Goal: Task Accomplishment & Management: Manage account settings

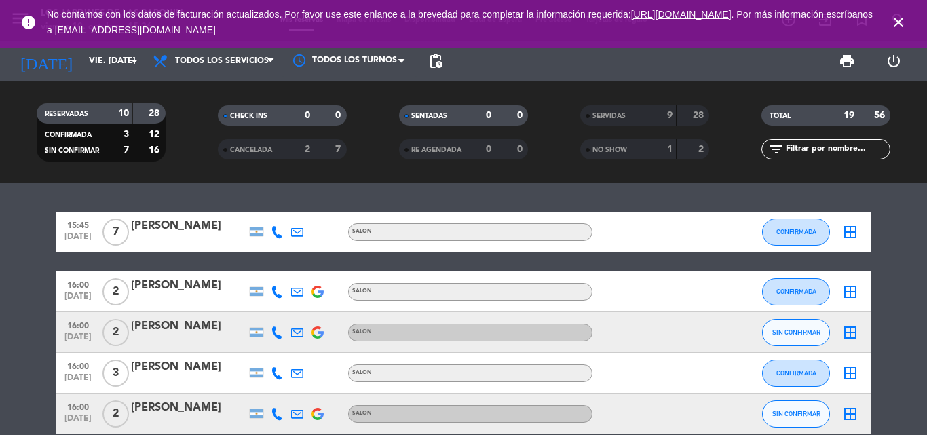
click at [891, 20] on icon "close" at bounding box center [898, 22] width 16 height 16
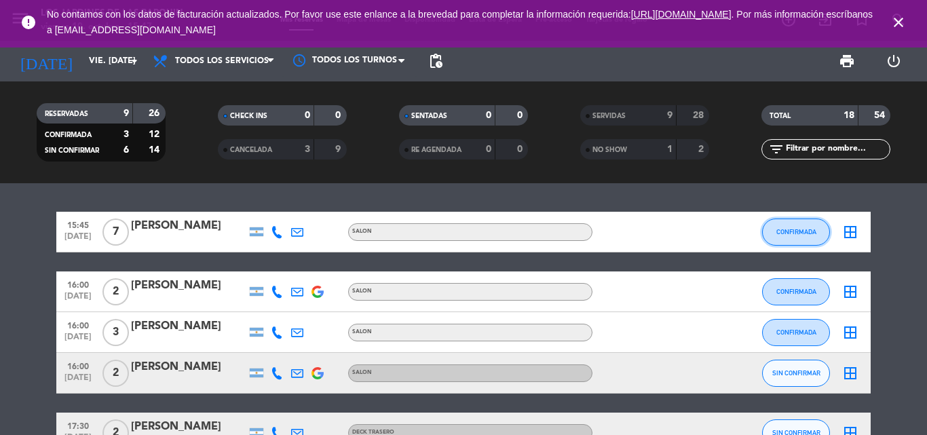
click at [820, 231] on button "CONFIRMADA" at bounding box center [796, 231] width 68 height 27
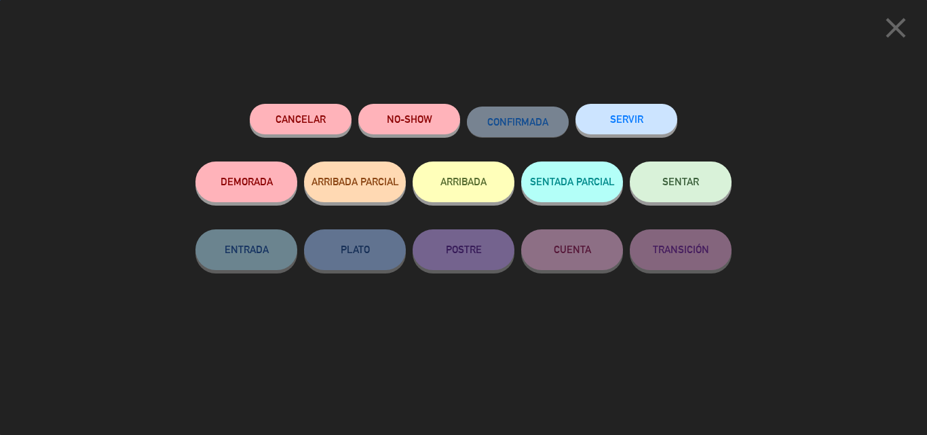
click at [619, 131] on button "SERVIR" at bounding box center [626, 119] width 102 height 31
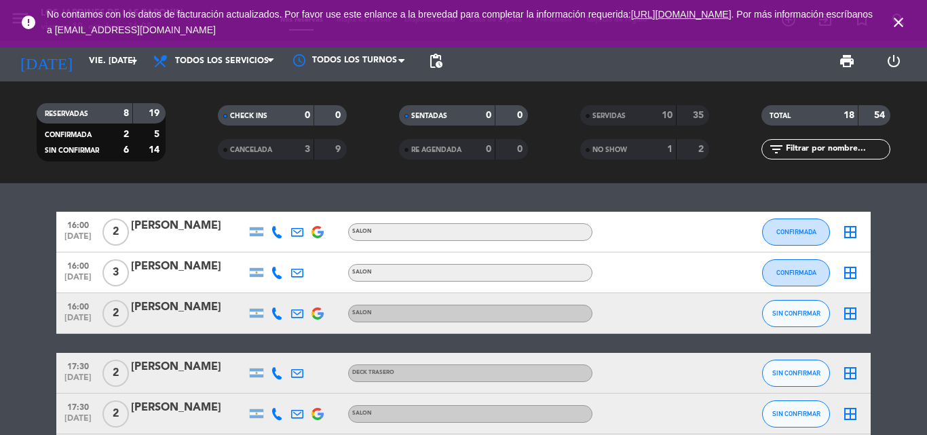
click at [210, 225] on div "[PERSON_NAME]" at bounding box center [188, 226] width 115 height 18
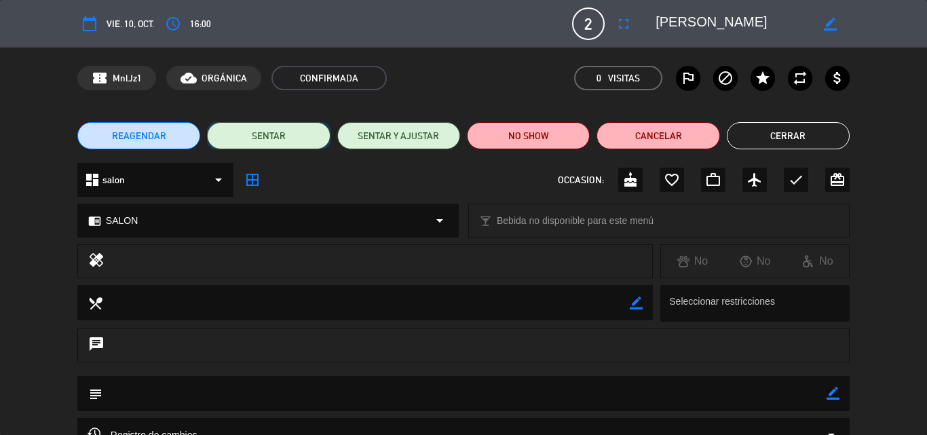
click at [253, 142] on button "SENTAR" at bounding box center [268, 135] width 123 height 27
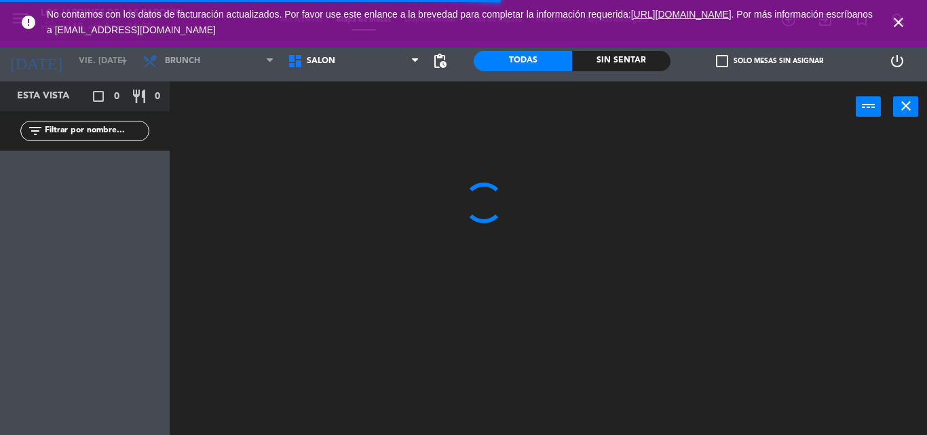
click at [892, 22] on icon "close" at bounding box center [898, 22] width 16 height 16
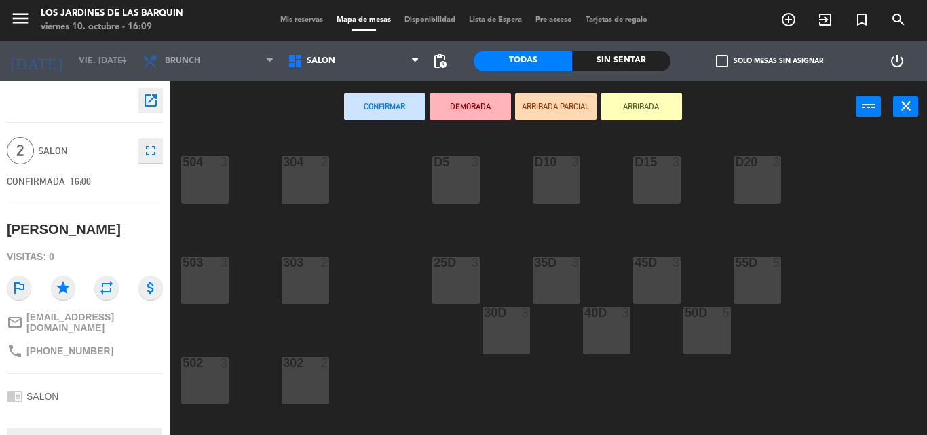
click at [449, 206] on div "304 2 504 3 D5 3 D10 3 D15 3 D20 3 303 2 503 3 25D 3 35D 3 45D 3 55D 5 30D 3 40…" at bounding box center [552, 283] width 747 height 303
drag, startPoint x: 467, startPoint y: 191, endPoint x: 486, endPoint y: 165, distance: 32.0
click at [469, 189] on div "D5 3" at bounding box center [455, 179] width 47 height 47
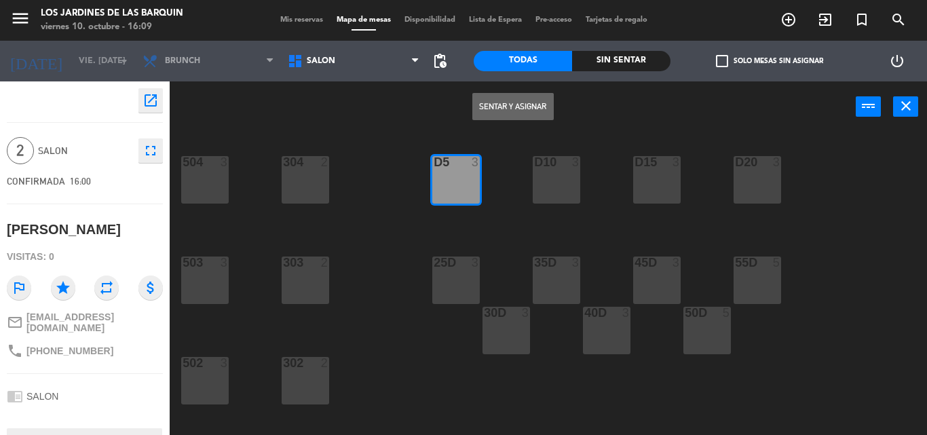
click at [504, 108] on button "Sentar y Asignar" at bounding box center [512, 106] width 81 height 27
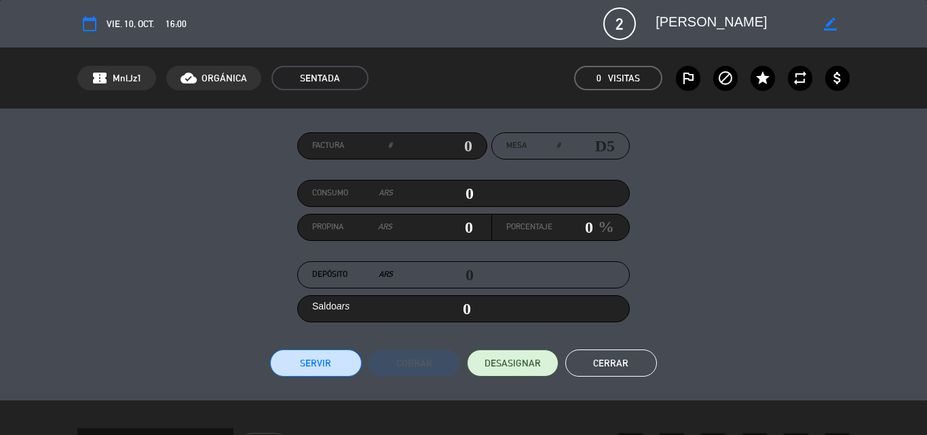
click at [301, 364] on button "Servir" at bounding box center [316, 362] width 92 height 27
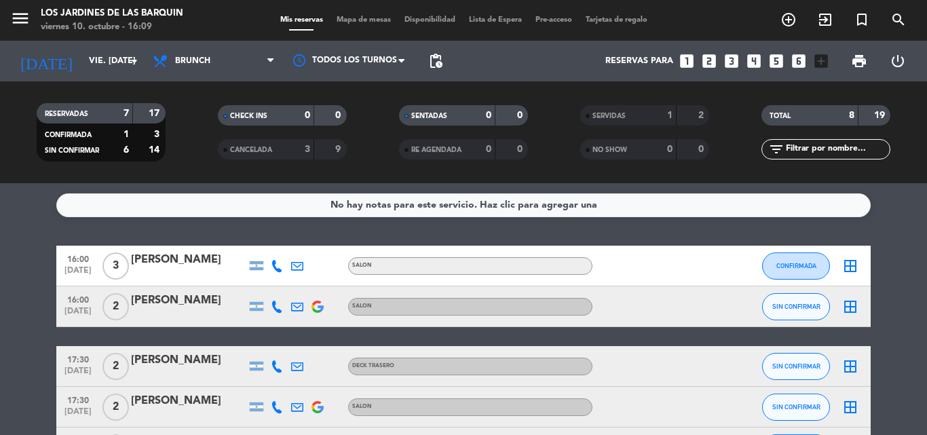
click at [199, 265] on div "[PERSON_NAME]" at bounding box center [188, 260] width 115 height 18
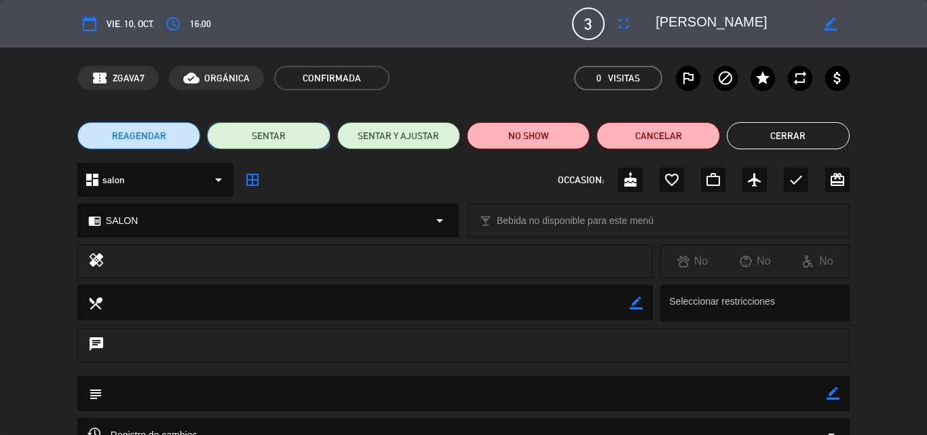
click at [281, 132] on button "SENTAR" at bounding box center [268, 135] width 123 height 27
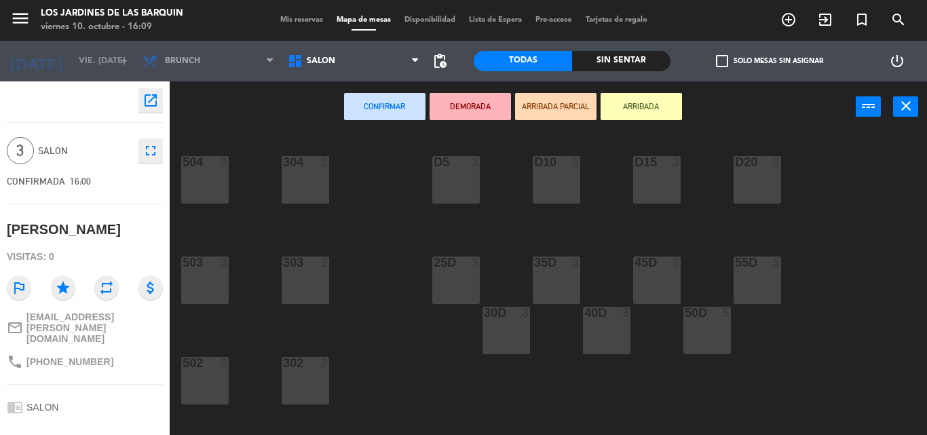
click at [447, 172] on div "D5 3" at bounding box center [455, 179] width 47 height 47
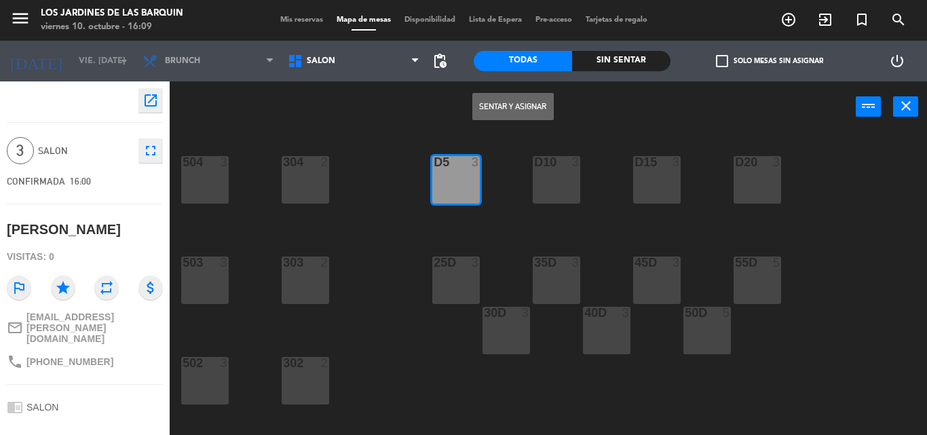
click at [511, 105] on button "Sentar y Asignar" at bounding box center [512, 106] width 81 height 27
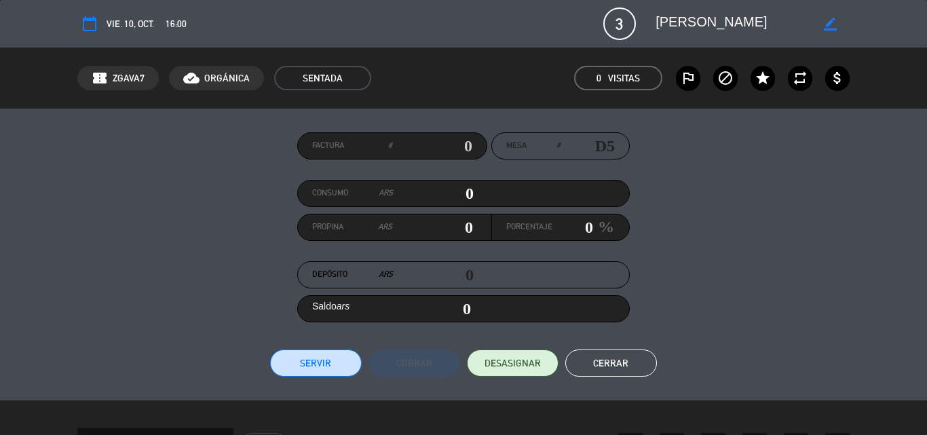
click at [348, 362] on button "Servir" at bounding box center [316, 362] width 92 height 27
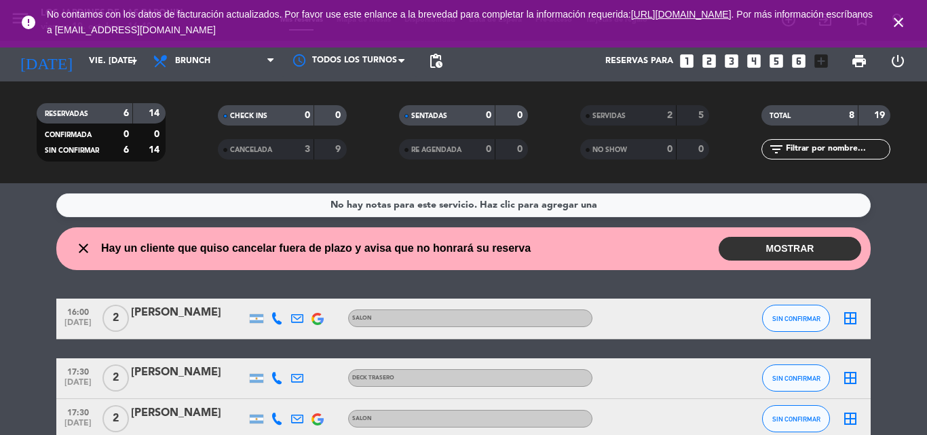
click at [828, 239] on button "MOSTRAR" at bounding box center [789, 249] width 142 height 24
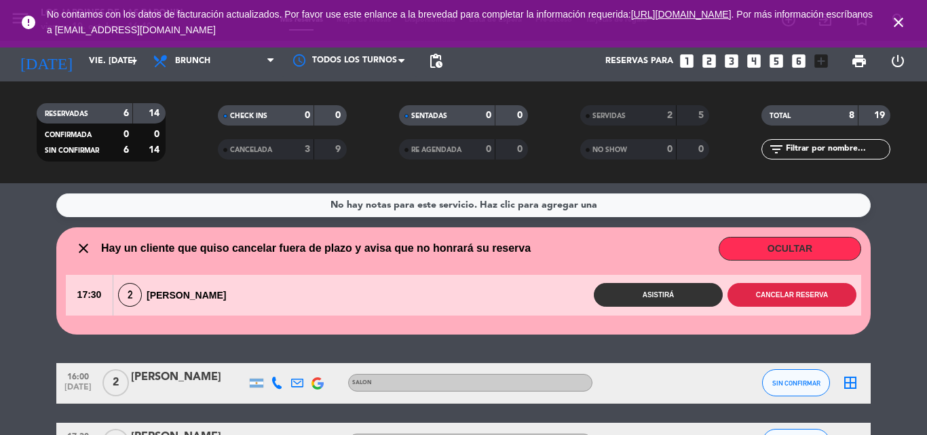
click at [798, 289] on button "Cancelar reserva" at bounding box center [791, 295] width 129 height 24
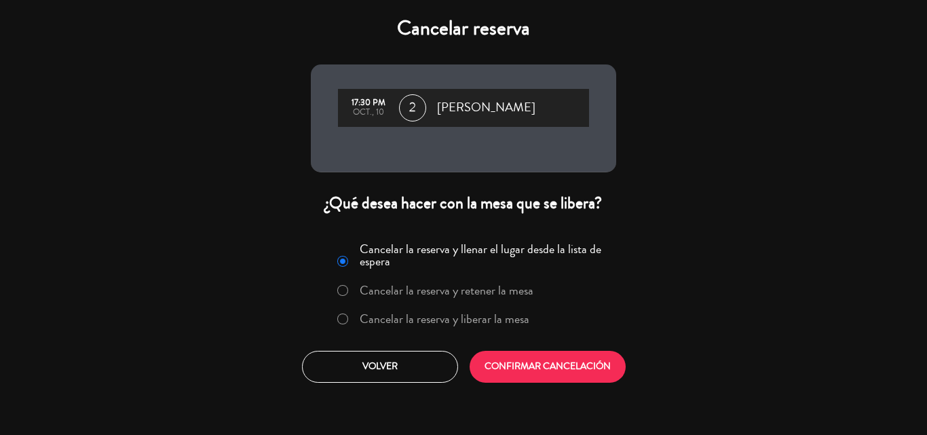
drag, startPoint x: 506, startPoint y: 321, endPoint x: 524, endPoint y: 357, distance: 40.3
click at [506, 320] on label "Cancelar la reserva y liberar la mesa" at bounding box center [444, 319] width 170 height 12
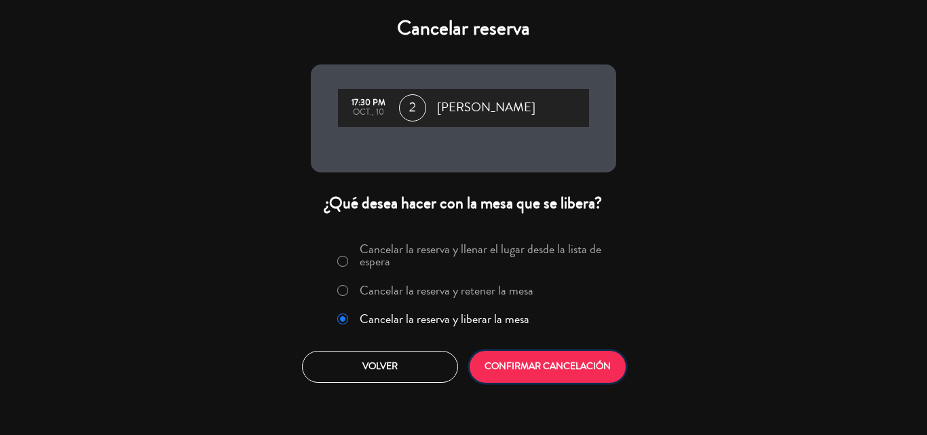
click at [532, 367] on button "CONFIRMAR CANCELACIÓN" at bounding box center [547, 367] width 156 height 32
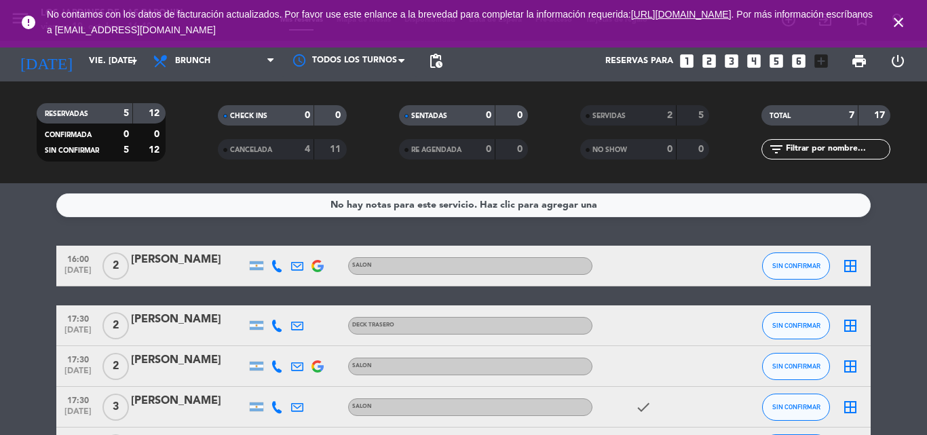
click at [196, 264] on div "[PERSON_NAME]" at bounding box center [188, 260] width 115 height 18
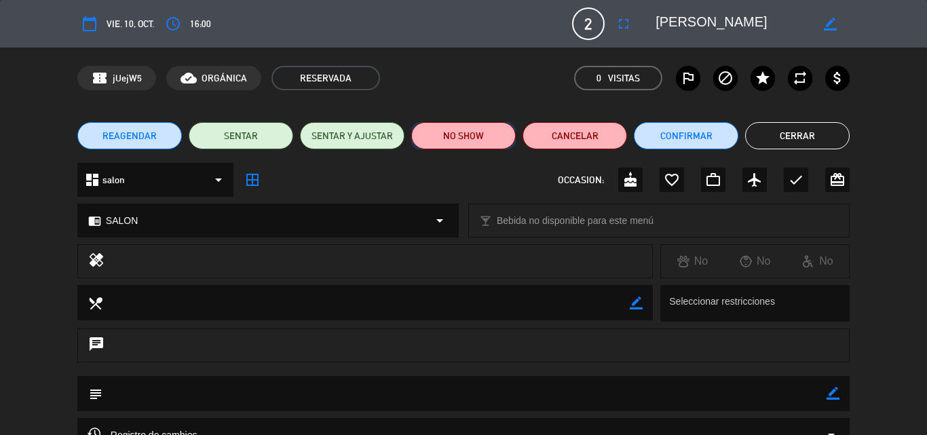
click at [440, 132] on button "NO SHOW" at bounding box center [463, 135] width 104 height 27
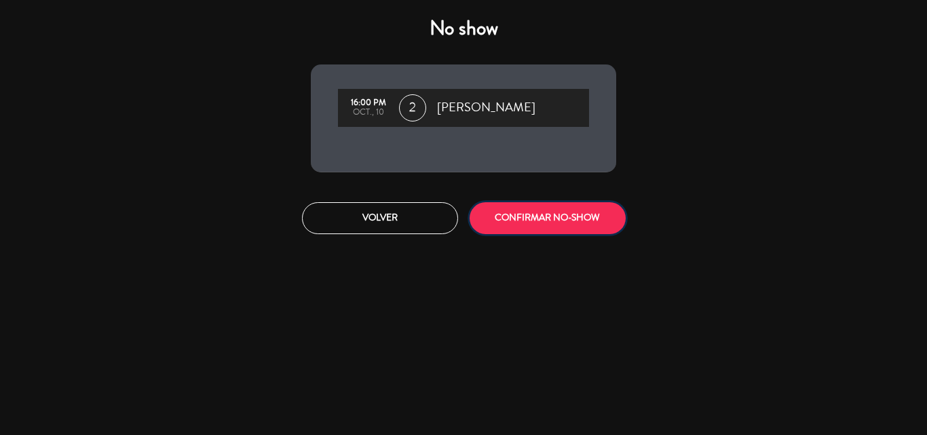
drag, startPoint x: 511, startPoint y: 210, endPoint x: 536, endPoint y: 216, distance: 25.3
click at [522, 211] on button "CONFIRMAR NO-SHOW" at bounding box center [547, 218] width 156 height 32
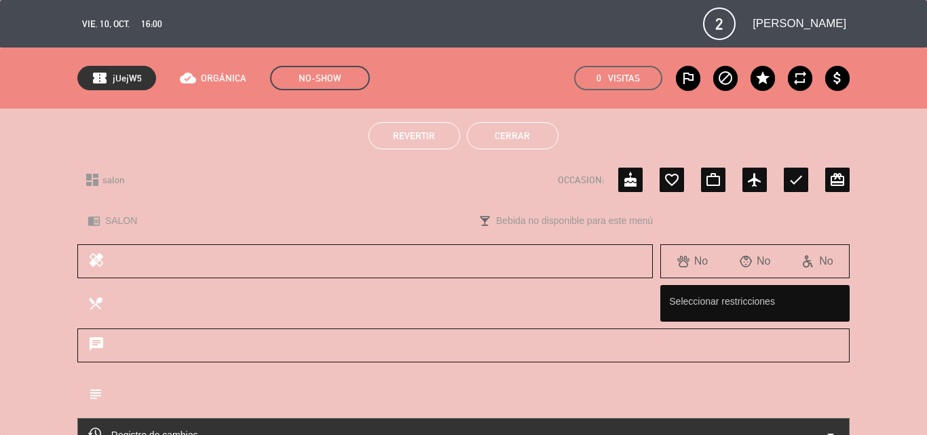
click at [530, 134] on button "Cerrar" at bounding box center [513, 135] width 92 height 27
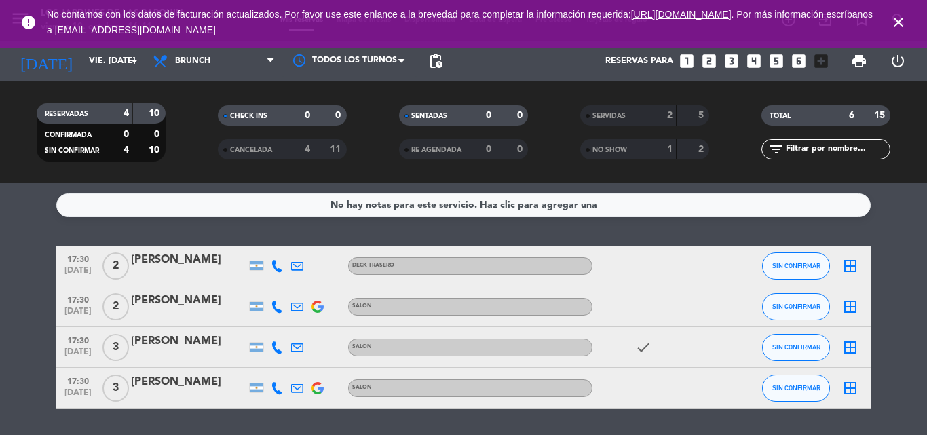
scroll to position [41, 0]
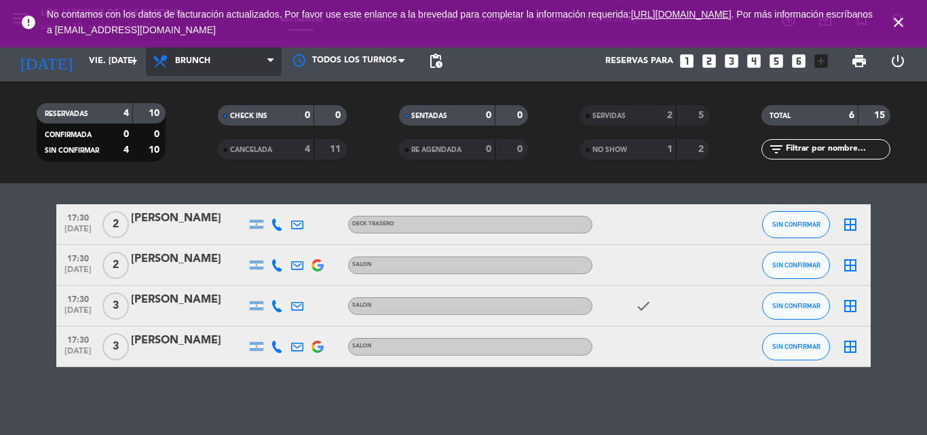
click at [220, 50] on span "Brunch" at bounding box center [214, 61] width 136 height 30
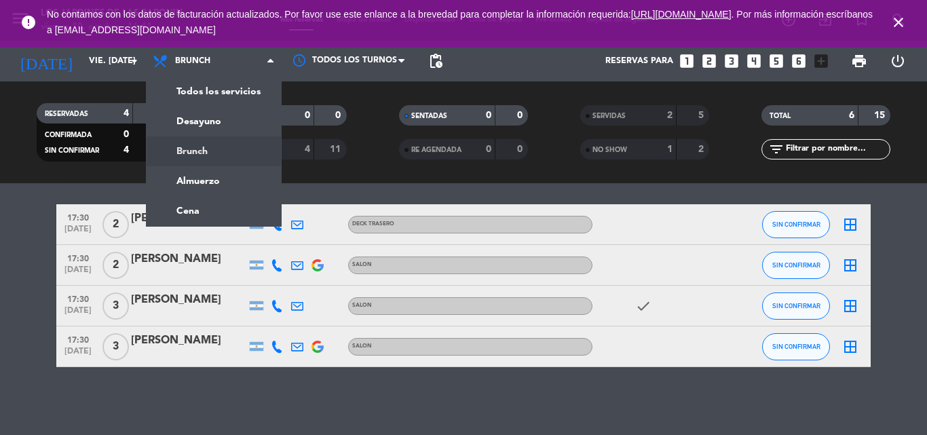
click at [232, 84] on div "menu Los jardines de las [PERSON_NAME] viernes 10. octubre - 16:41 Mis reservas…" at bounding box center [463, 91] width 927 height 183
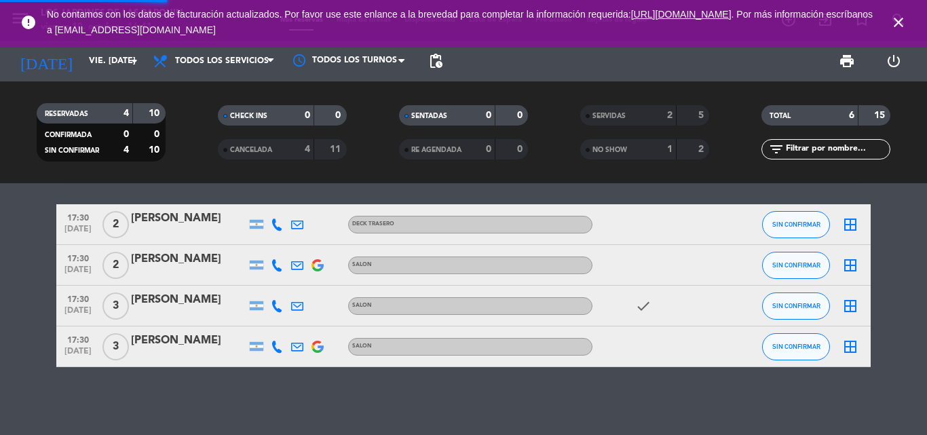
scroll to position [7, 0]
click at [893, 32] on span "close" at bounding box center [898, 22] width 37 height 37
click at [899, 33] on span "close" at bounding box center [898, 22] width 37 height 37
click at [894, 24] on icon "close" at bounding box center [898, 22] width 16 height 16
